Goal: Task Accomplishment & Management: Manage account settings

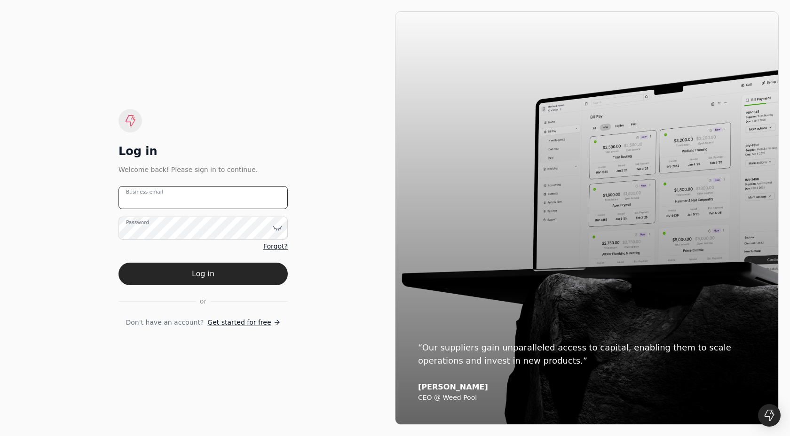
click at [182, 196] on email "Business email" at bounding box center [202, 197] width 169 height 23
type email "[EMAIL_ADDRESS][DOMAIN_NAME]"
click at [206, 275] on button "Log in" at bounding box center [202, 274] width 169 height 23
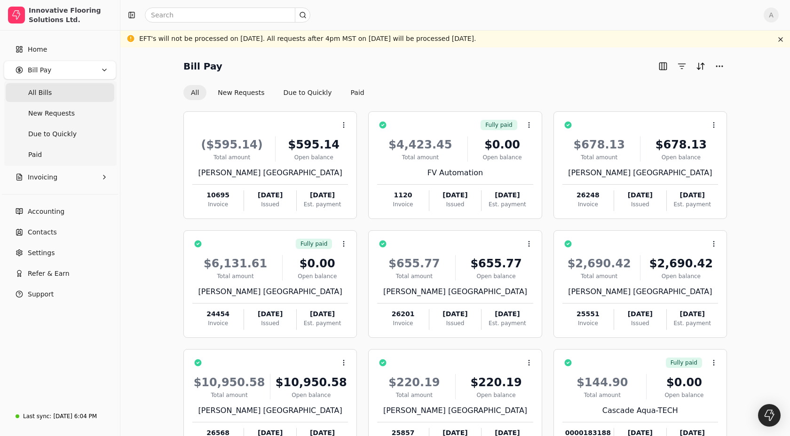
click at [77, 92] on Bills "All Bills" at bounding box center [60, 92] width 109 height 19
click at [51, 135] on span "Due to Quickly" at bounding box center [52, 134] width 48 height 10
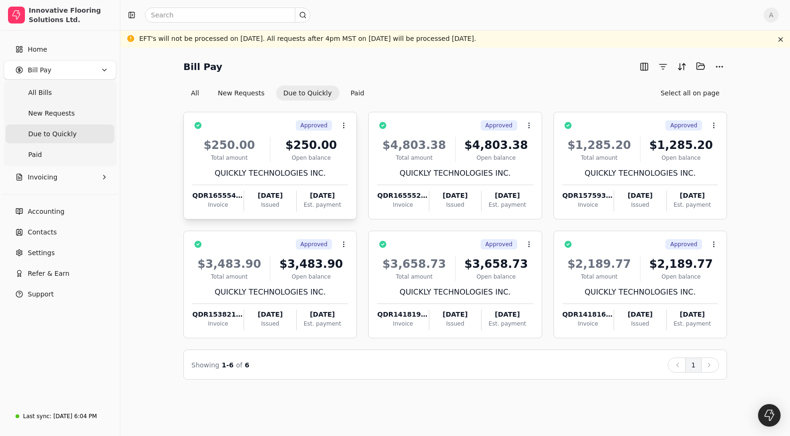
click at [308, 171] on div "QUICKLY TECHNOLOGIES INC." at bounding box center [270, 173] width 156 height 11
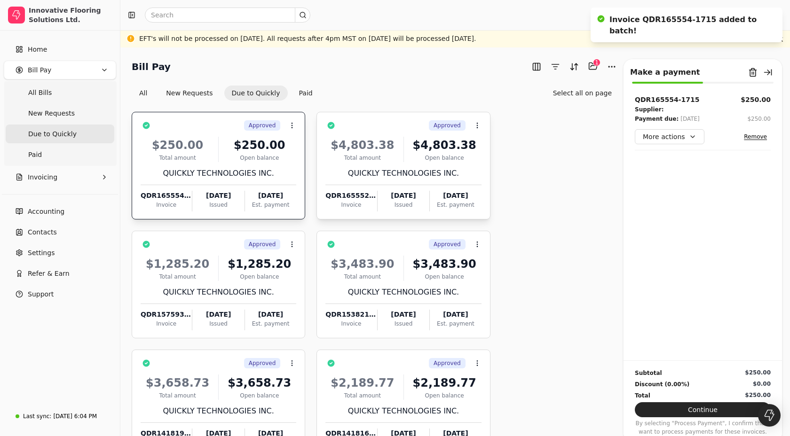
click at [391, 163] on div "$4,803.38 Total amount $4,803.38 Open balance QUICKLY TECHNOLOGIES INC. QDR1655…" at bounding box center [403, 171] width 156 height 80
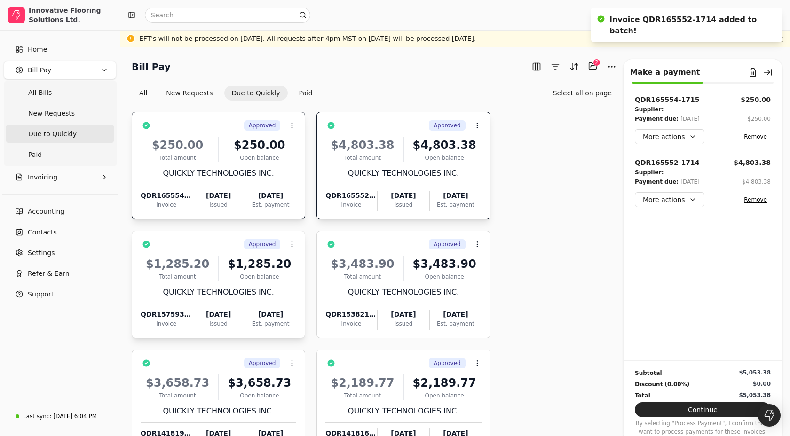
click at [241, 283] on div "$1,285.20 Total amount $1,285.20 Open balance QUICKLY TECHNOLOGIES INC. QDR1575…" at bounding box center [219, 290] width 156 height 80
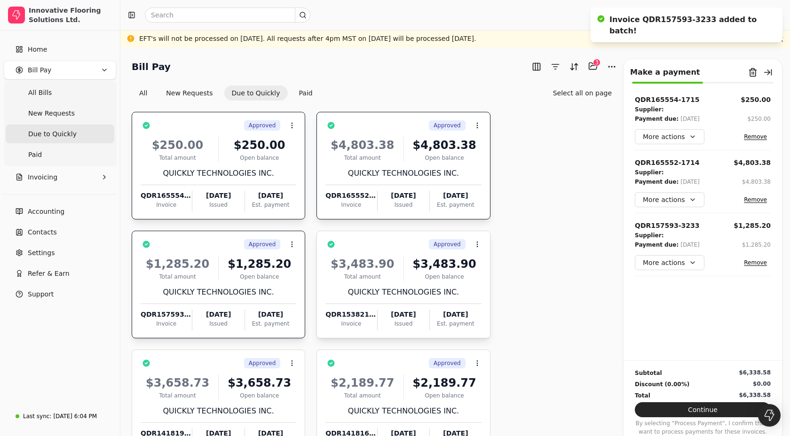
click at [358, 277] on div "Total amount" at bounding box center [362, 277] width 74 height 8
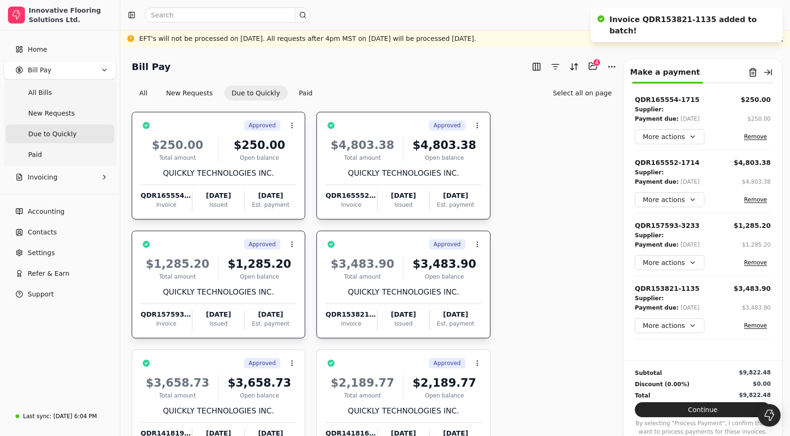
scroll to position [73, 0]
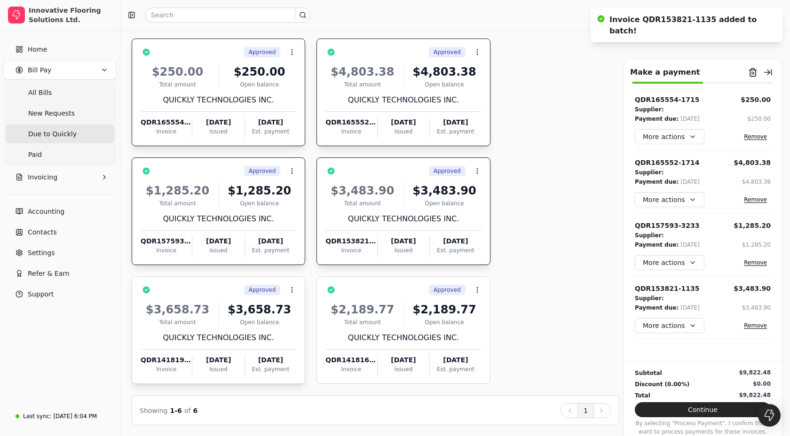
click at [256, 337] on div "QUICKLY TECHNOLOGIES INC." at bounding box center [219, 337] width 156 height 11
click at [362, 333] on div "QUICKLY TECHNOLOGIES INC." at bounding box center [403, 337] width 156 height 11
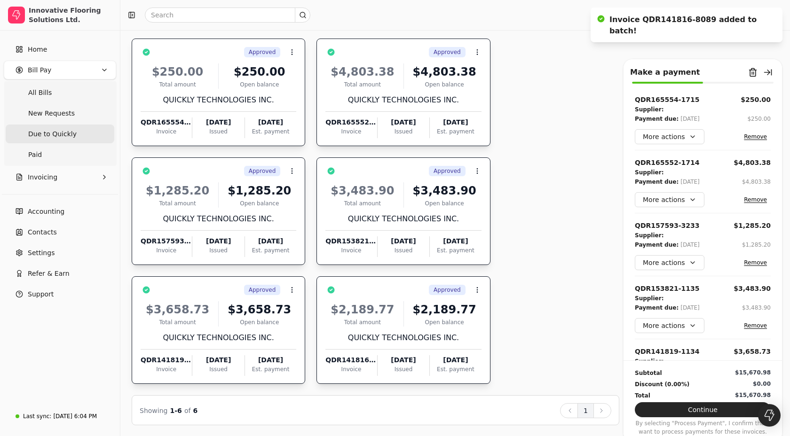
scroll to position [106, 0]
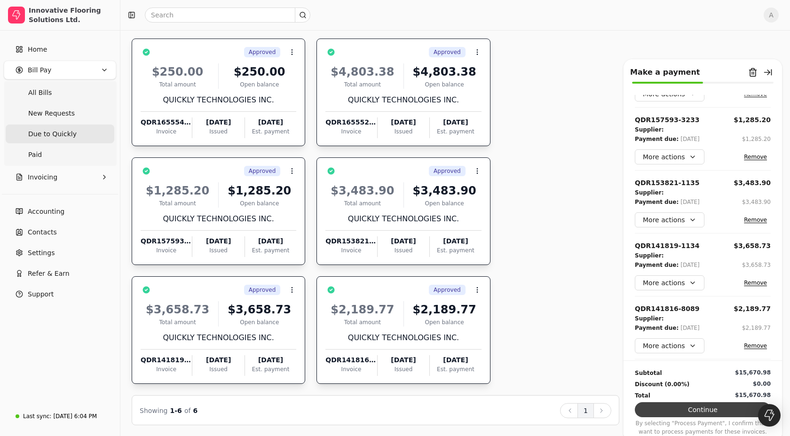
click at [688, 413] on button "Continue" at bounding box center [703, 409] width 136 height 15
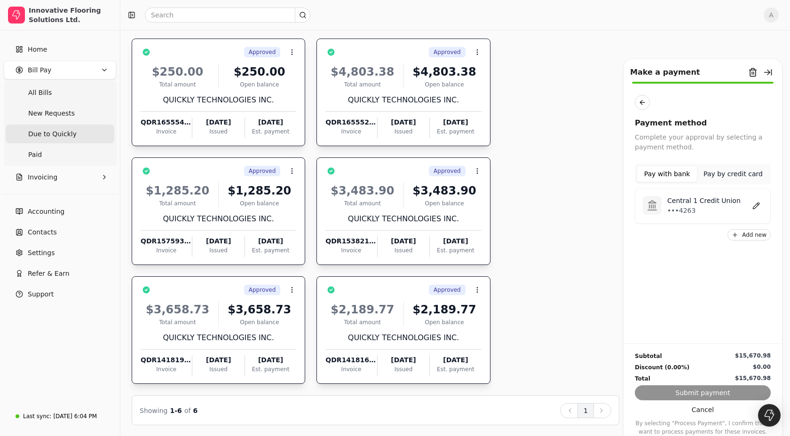
click at [671, 204] on p "Central 1 Credit Union" at bounding box center [703, 201] width 73 height 10
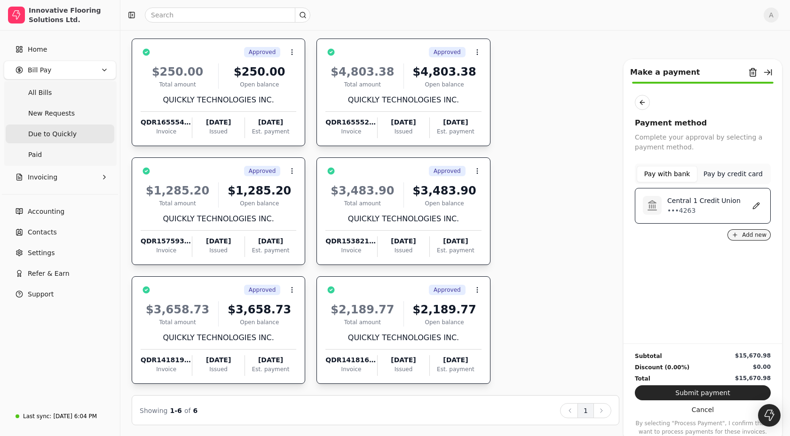
click at [741, 235] on button "Add new" at bounding box center [748, 234] width 43 height 11
click at [48, 250] on span "Settings" at bounding box center [41, 253] width 27 height 10
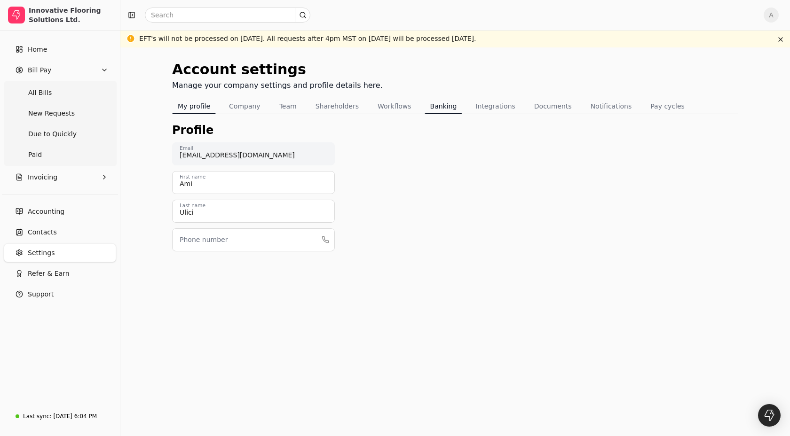
click at [432, 109] on button "Banking" at bounding box center [444, 106] width 38 height 15
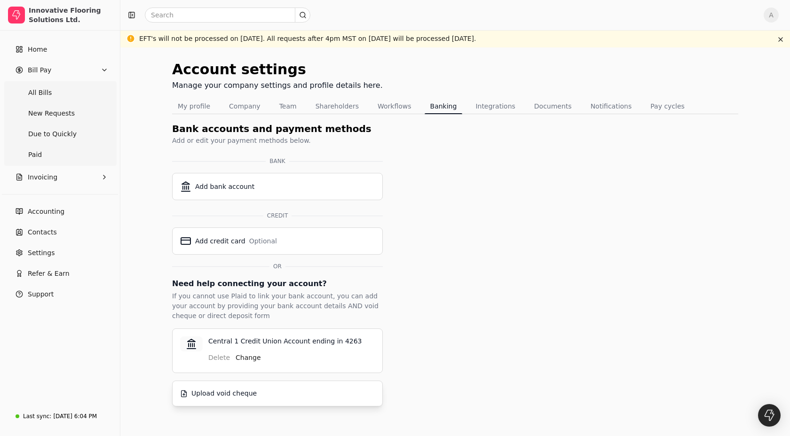
click at [227, 397] on div "Upload void cheque" at bounding box center [223, 394] width 65 height 10
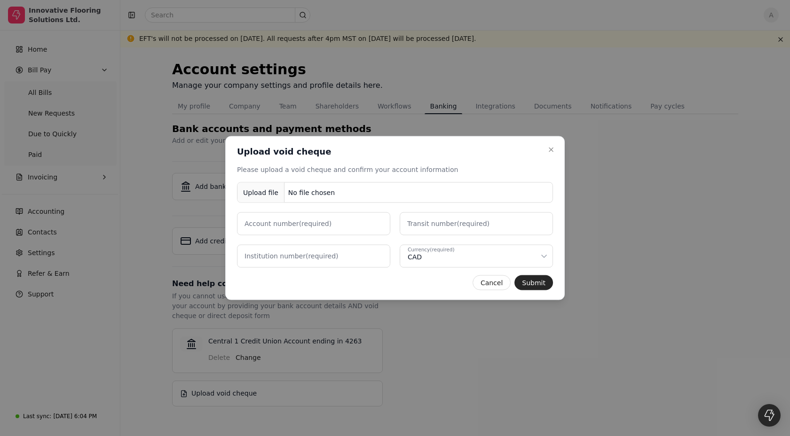
click at [321, 224] on label "Account number (required)" at bounding box center [287, 224] width 87 height 10
click at [321, 224] on number "Account number (required)" at bounding box center [313, 224] width 153 height 23
click at [321, 225] on number "Account number (required)" at bounding box center [313, 224] width 153 height 23
click at [321, 225] on label "Account number (required)" at bounding box center [287, 224] width 87 height 10
click at [321, 225] on number "Account number (required)" at bounding box center [313, 224] width 153 height 23
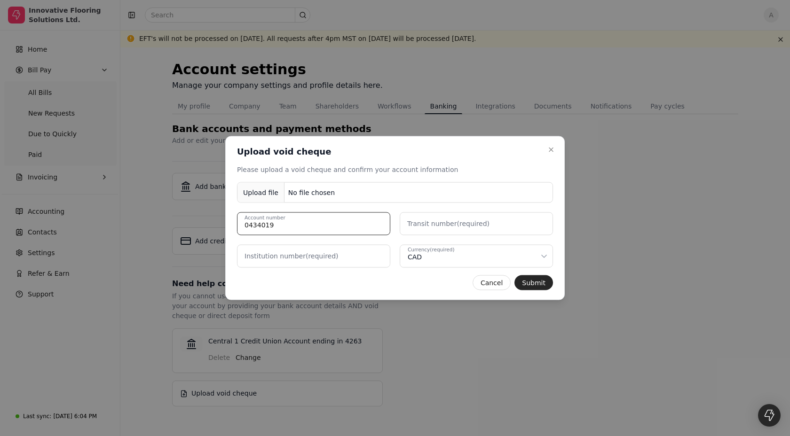
type number "0434019"
click at [367, 256] on number "Institution number (required)" at bounding box center [313, 256] width 153 height 23
type number "002"
click at [443, 227] on label "Transit number (required)" at bounding box center [448, 224] width 82 height 10
click at [443, 227] on number "Transit number (required)" at bounding box center [476, 224] width 153 height 23
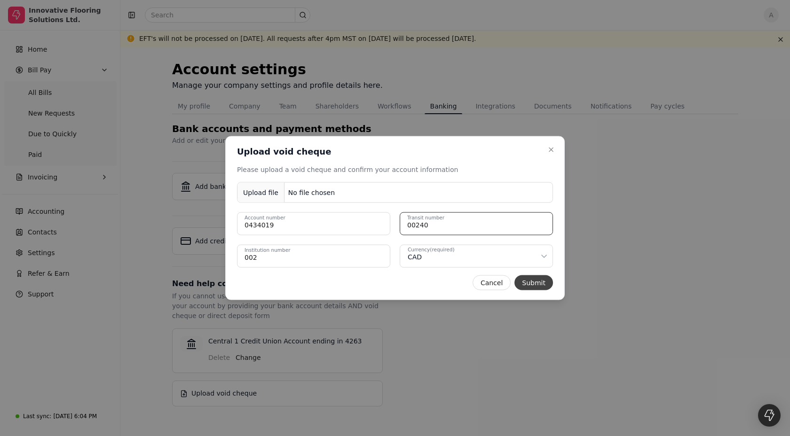
type number "00240"
click at [526, 281] on button "Submit" at bounding box center [533, 283] width 39 height 15
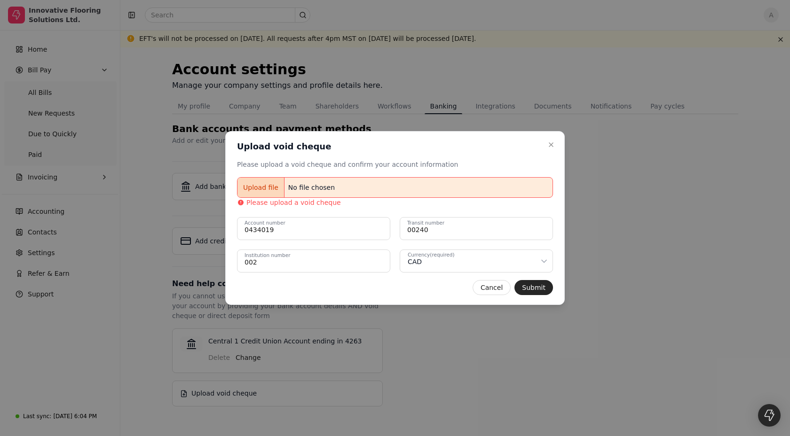
click at [268, 188] on div "Upload file" at bounding box center [260, 187] width 47 height 21
click at [264, 187] on div "Upload file" at bounding box center [260, 187] width 47 height 21
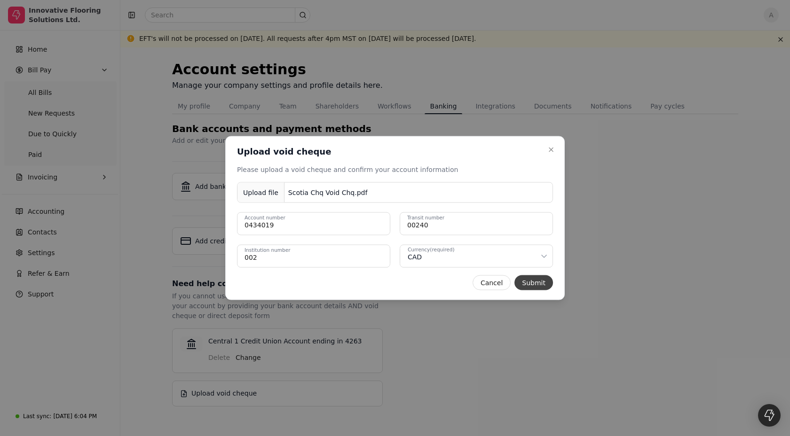
click at [542, 284] on button "Submit" at bounding box center [533, 283] width 39 height 15
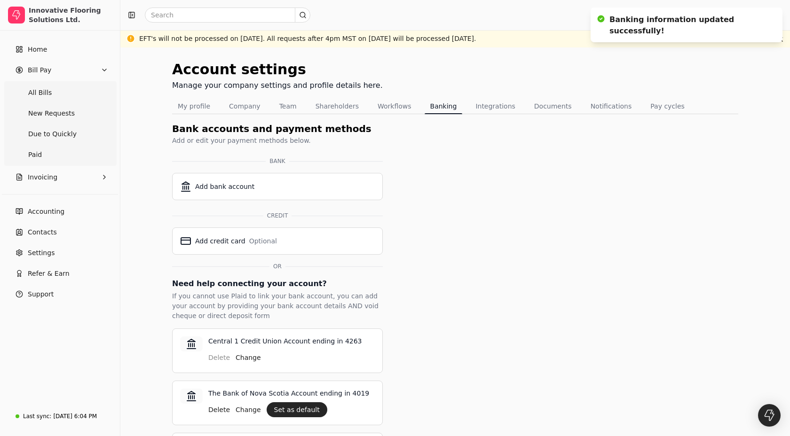
scroll to position [34, 0]
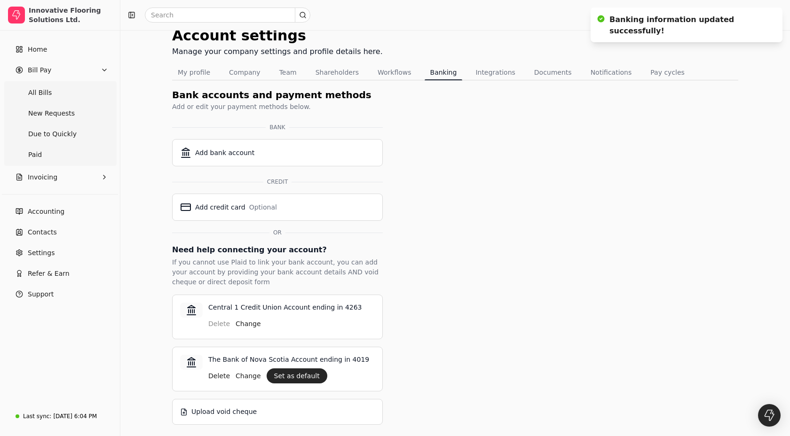
click at [365, 367] on div "Delete Change Set as default" at bounding box center [291, 374] width 166 height 19
click at [468, 353] on div "Account settings Manage your company settings and profile details here. My prof…" at bounding box center [455, 225] width 566 height 400
click at [51, 131] on span "Due to Quickly" at bounding box center [52, 134] width 48 height 10
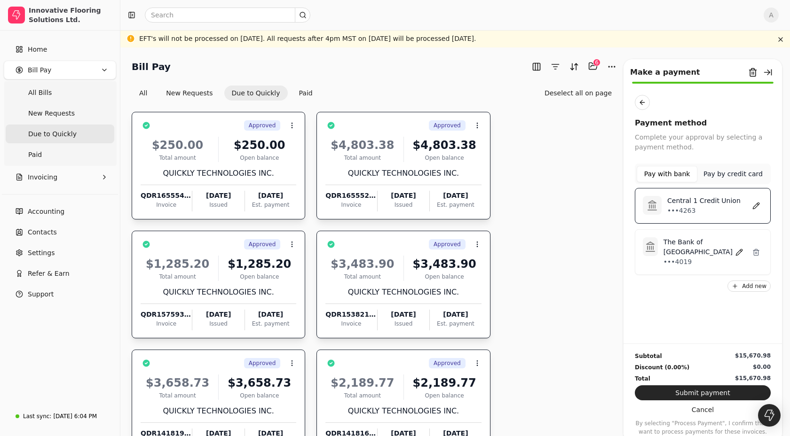
click at [255, 177] on div "QUICKLY TECHNOLOGIES INC." at bounding box center [219, 173] width 156 height 11
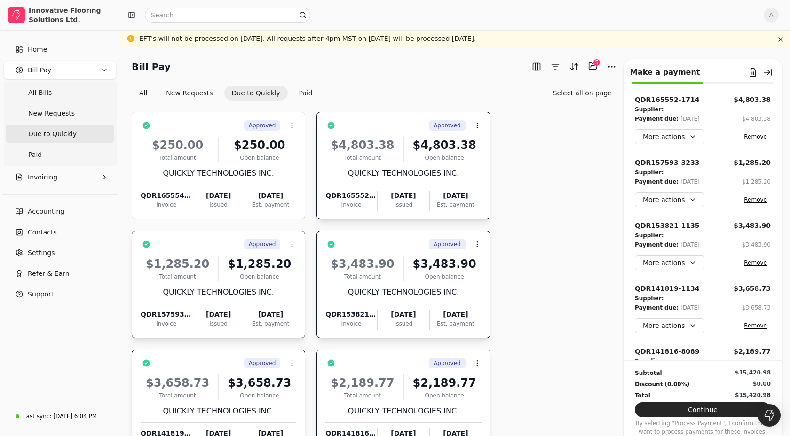
click at [354, 177] on div "QUICKLY TECHNOLOGIES INC." at bounding box center [403, 173] width 156 height 11
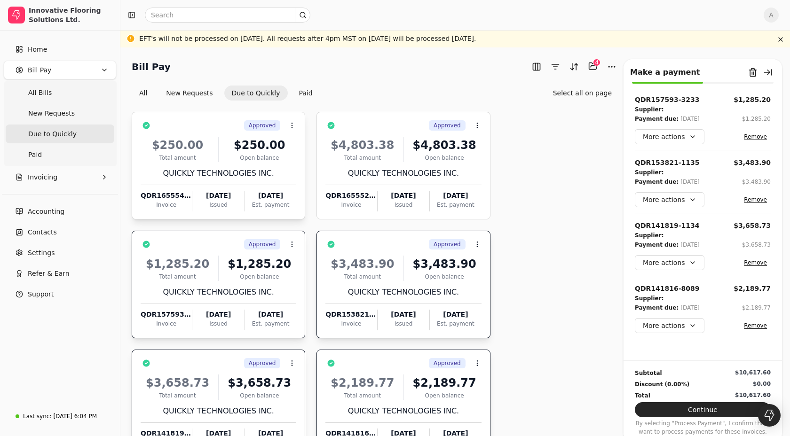
click at [244, 182] on div "$250.00 Total amount $250.00 Open balance QUICKLY TECHNOLOGIES INC. QDR165554-1…" at bounding box center [219, 171] width 156 height 80
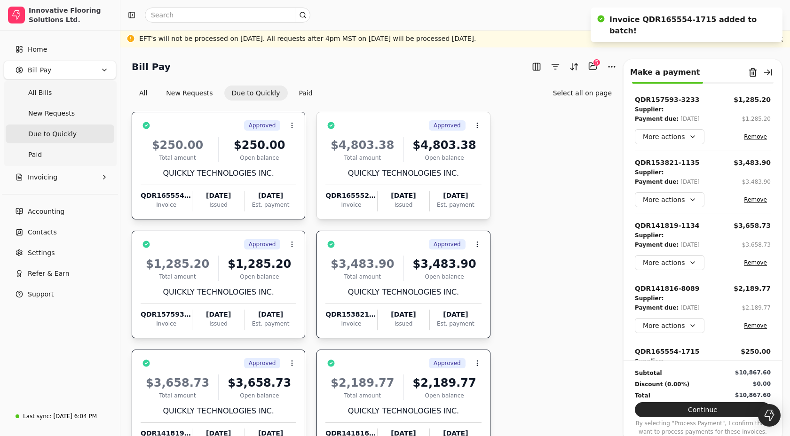
click at [339, 181] on div "$4,803.38 Total amount $4,803.38 Open balance QUICKLY TECHNOLOGIES INC. QDR1655…" at bounding box center [403, 171] width 156 height 80
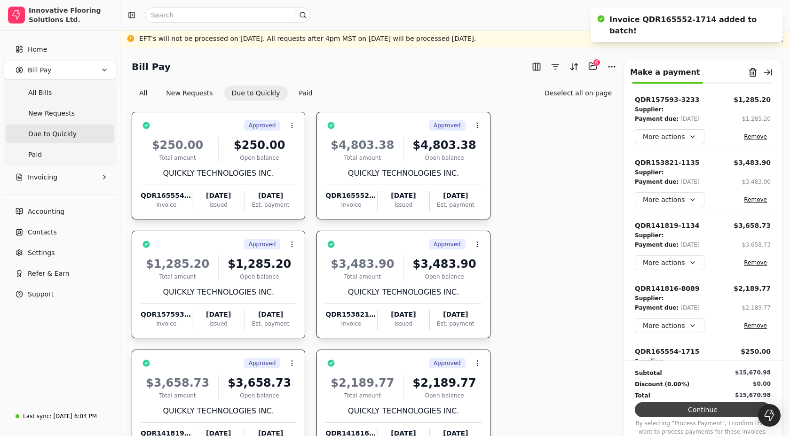
click at [689, 415] on button "Continue" at bounding box center [703, 409] width 136 height 15
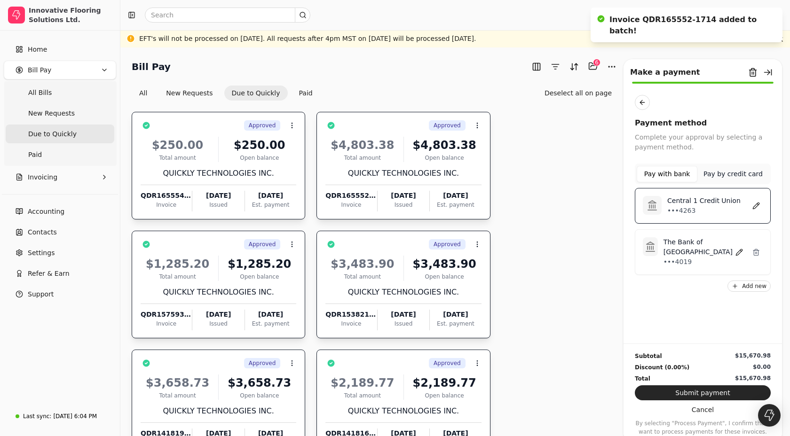
click at [687, 254] on p "The Bank of [GEOGRAPHIC_DATA]" at bounding box center [697, 247] width 69 height 20
click at [680, 392] on button "Submit payment" at bounding box center [703, 393] width 136 height 15
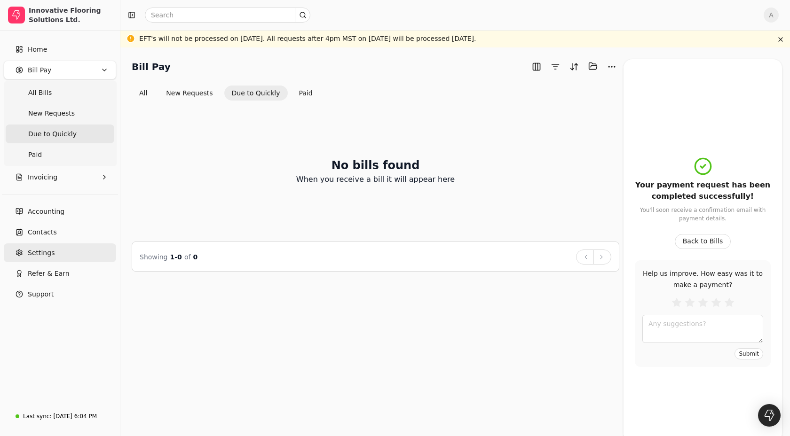
click at [58, 261] on link "Settings" at bounding box center [60, 253] width 112 height 19
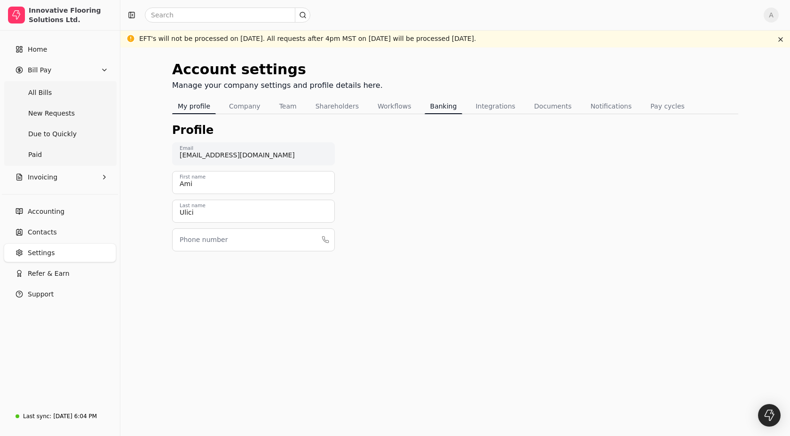
click at [442, 106] on button "Banking" at bounding box center [444, 106] width 38 height 15
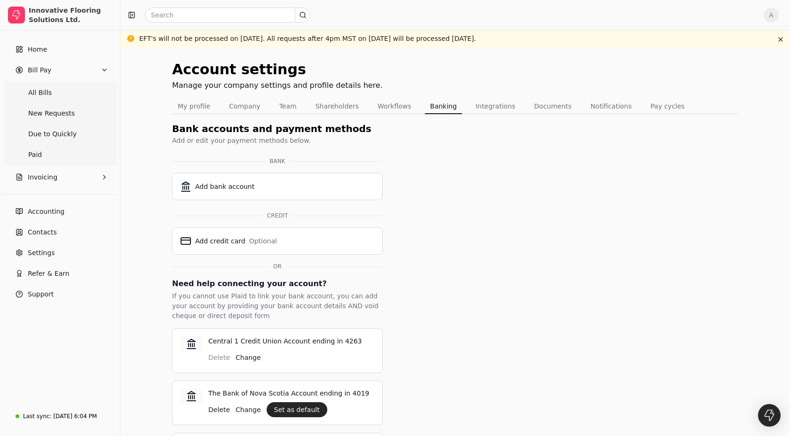
scroll to position [34, 0]
